Goal: Check status: Check status

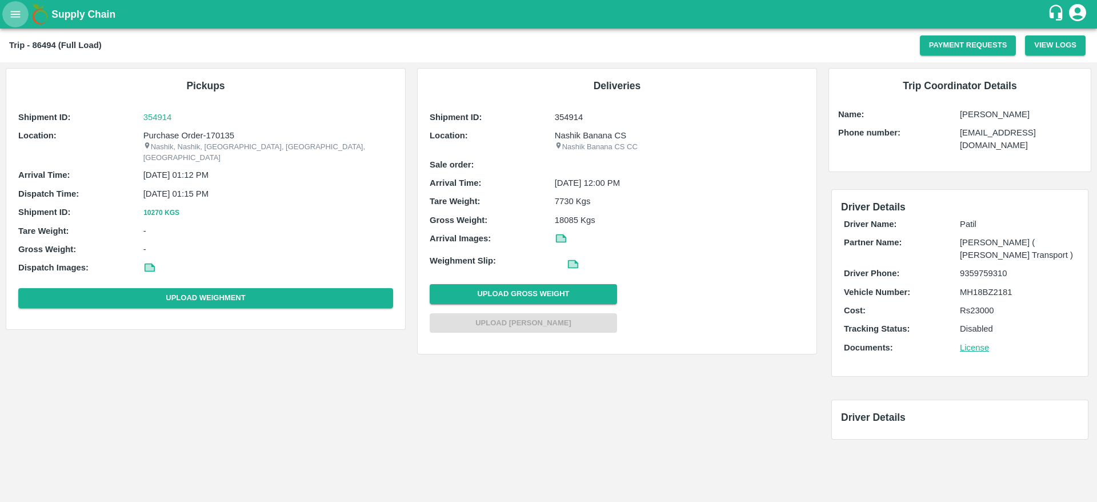
click at [8, 11] on button "open drawer" at bounding box center [15, 14] width 26 height 26
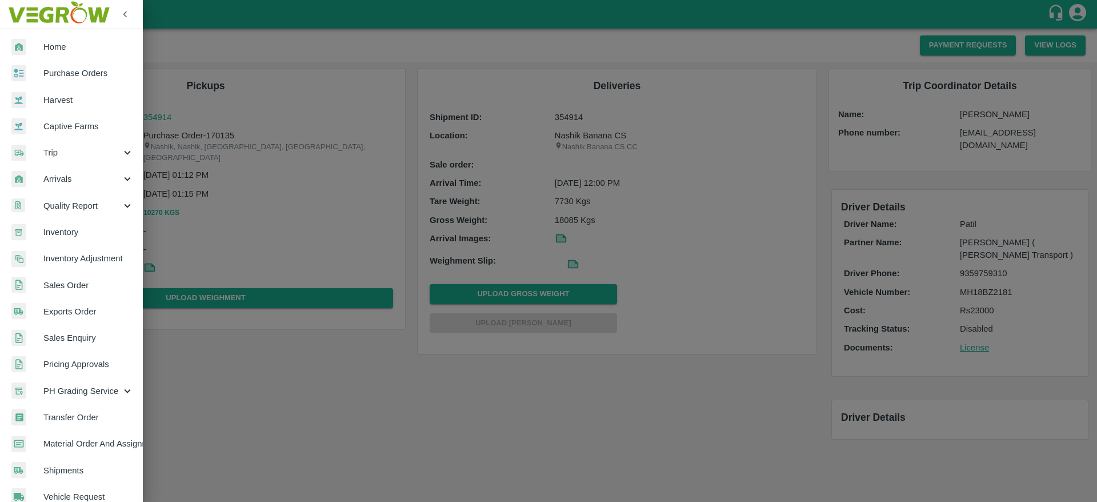
click at [75, 162] on div "Trip" at bounding box center [71, 152] width 143 height 26
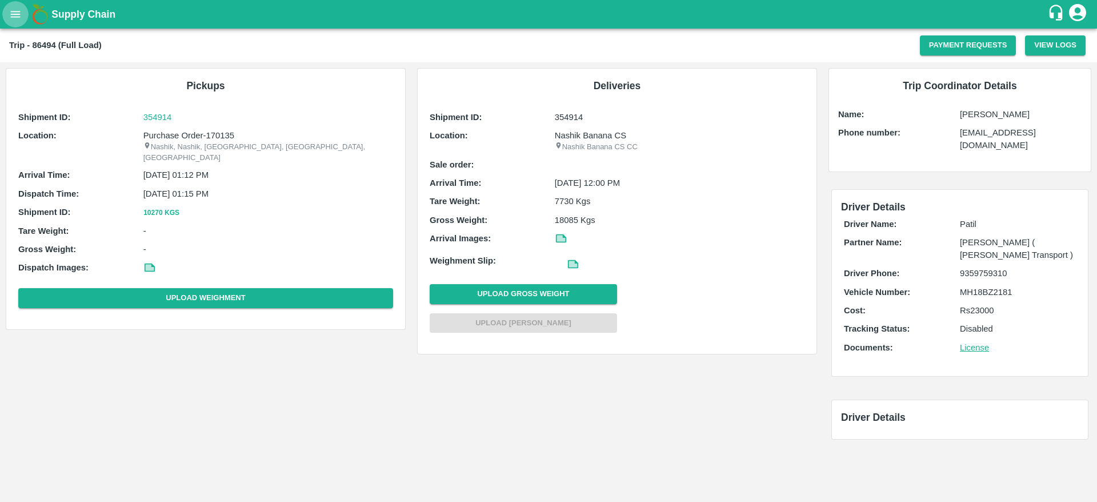
click at [17, 16] on icon "open drawer" at bounding box center [15, 14] width 13 height 13
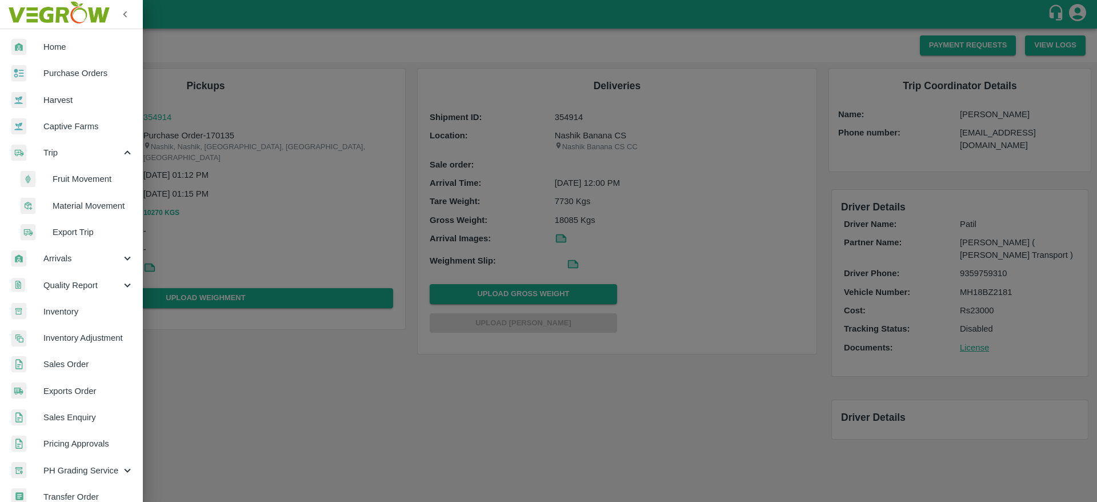
click at [67, 161] on div "Trip" at bounding box center [71, 152] width 143 height 26
click at [61, 156] on span "Trip" at bounding box center [82, 152] width 78 height 13
click at [69, 179] on span "Fruit Movement" at bounding box center [93, 179] width 81 height 13
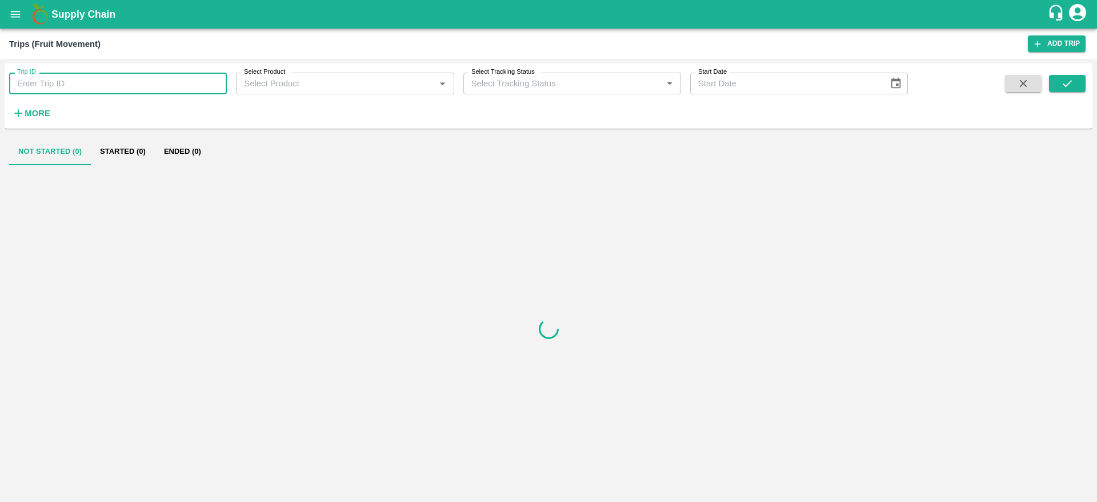
click at [70, 83] on input "Trip ID" at bounding box center [118, 84] width 218 height 22
paste input "86494"
click at [1071, 86] on icon "submit" at bounding box center [1067, 83] width 13 height 13
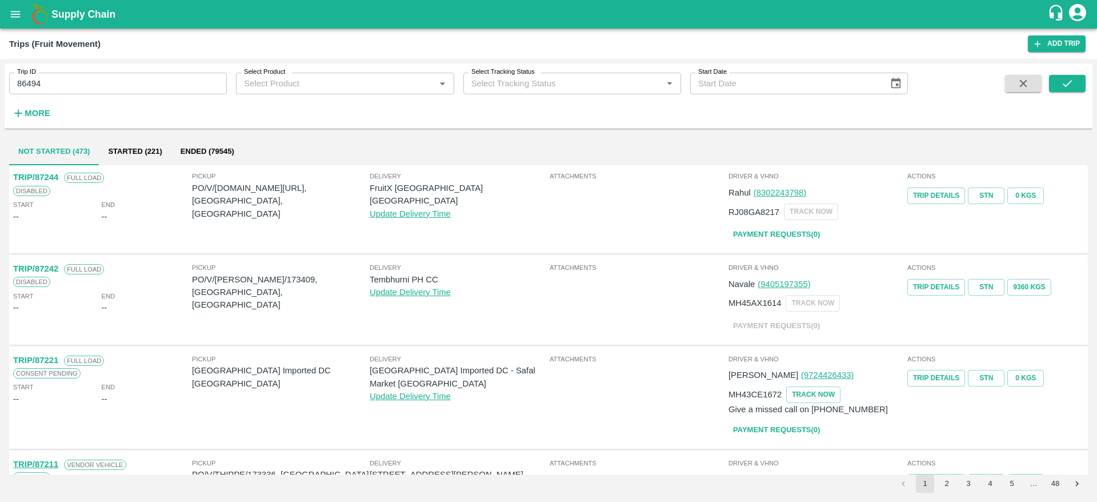
click at [93, 79] on input "86494" at bounding box center [118, 84] width 218 height 22
type input "86491"
click at [1062, 88] on icon "submit" at bounding box center [1067, 83] width 13 height 13
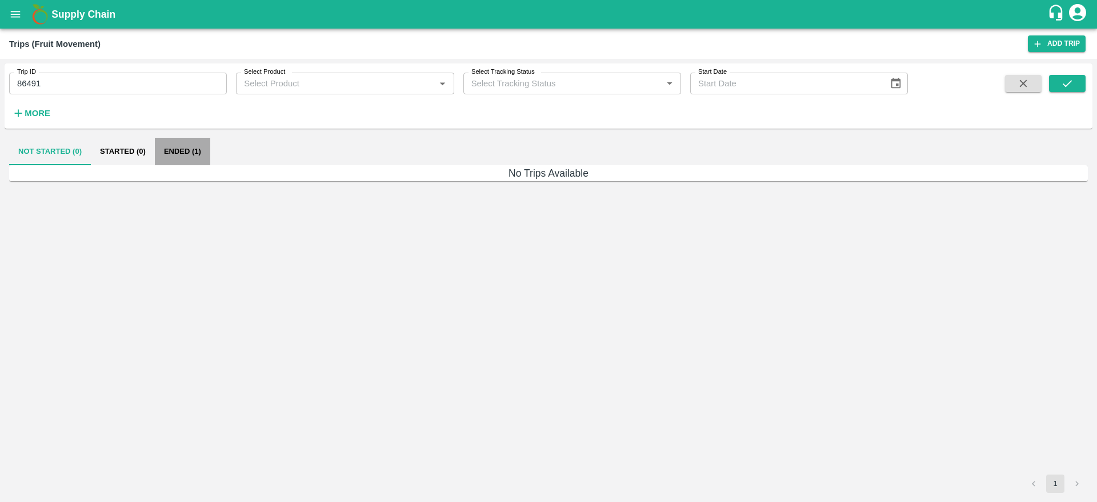
click at [173, 155] on button "Ended (1)" at bounding box center [182, 151] width 55 height 27
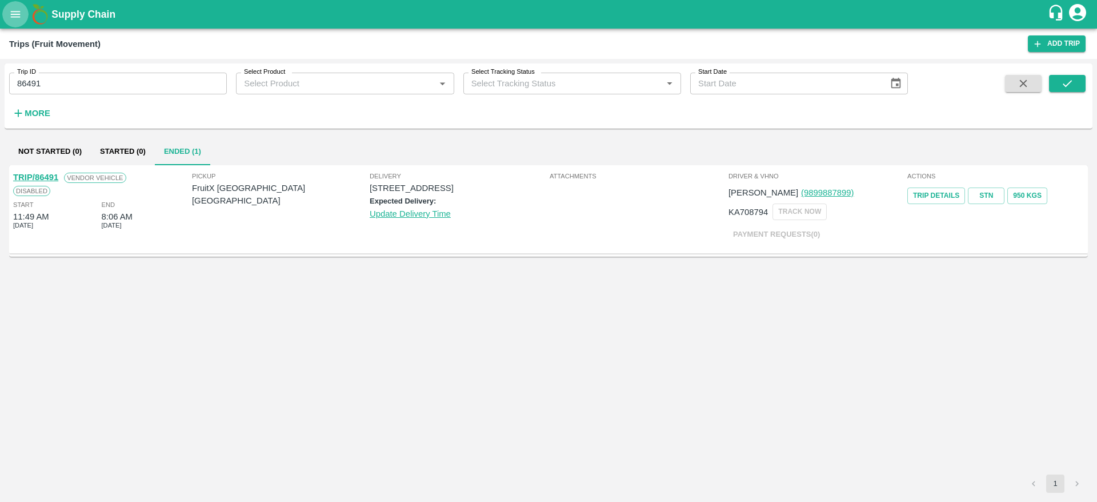
click at [21, 17] on icon "open drawer" at bounding box center [15, 14] width 13 height 13
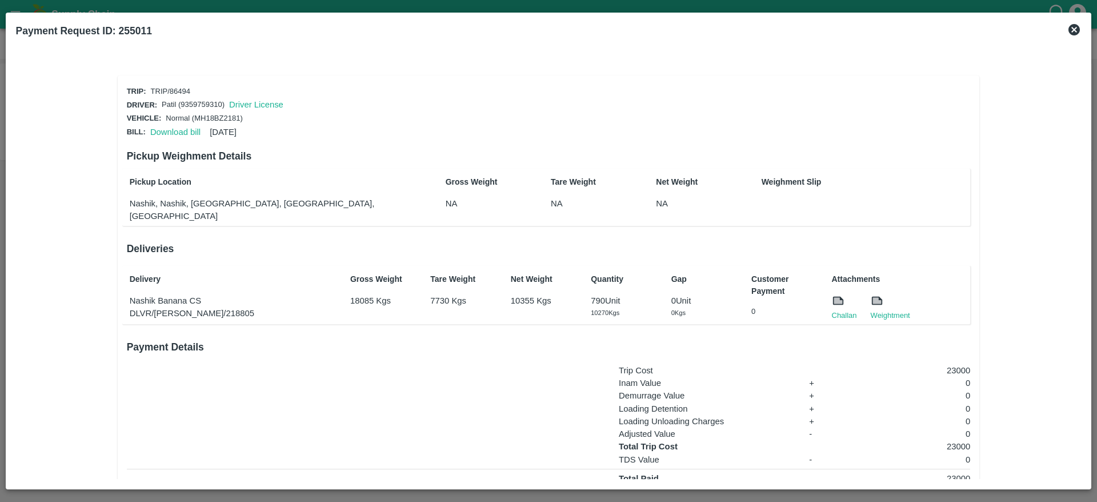
drag, startPoint x: 557, startPoint y: 318, endPoint x: 417, endPoint y: 375, distance: 151.7
click at [417, 377] on div "Inam Value + 0" at bounding box center [549, 383] width 844 height 13
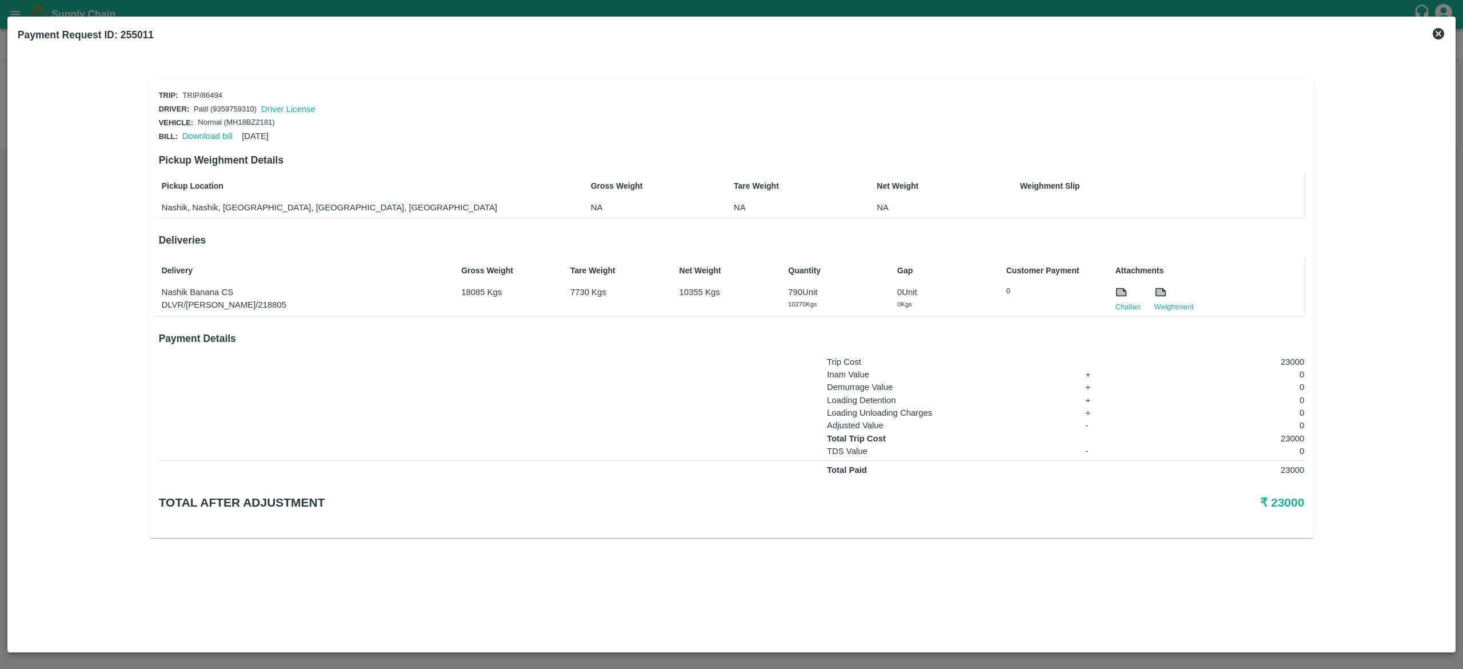
click at [1097, 501] on div "Trip: TRIP/86494 Driver: Patil (9359759310) Driver License Vehicle: Normal (MH1…" at bounding box center [731, 354] width 1427 height 576
